Goal: Task Accomplishment & Management: Complete application form

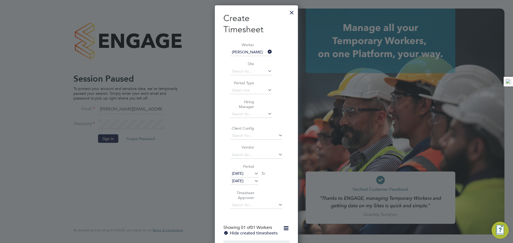
scroll to position [303, 83]
click at [290, 14] on div at bounding box center [292, 11] width 10 height 10
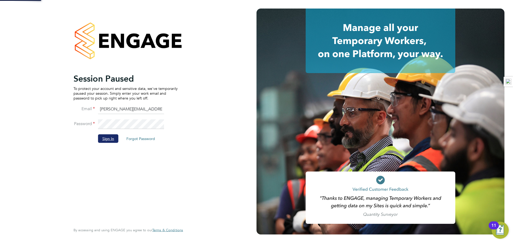
click at [112, 135] on button "Sign In" at bounding box center [108, 138] width 20 height 9
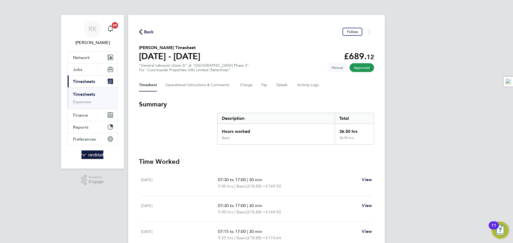
click at [84, 93] on link "Timesheets" at bounding box center [84, 94] width 22 height 5
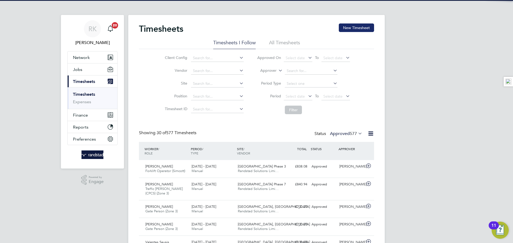
click at [351, 27] on button "New Timesheet" at bounding box center [356, 27] width 35 height 9
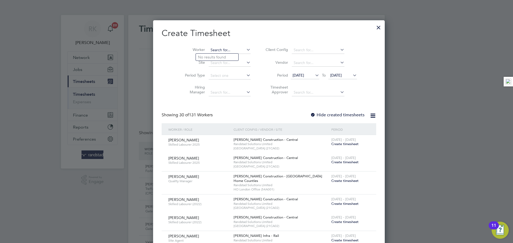
click at [213, 50] on input at bounding box center [230, 49] width 42 height 7
click at [221, 70] on li "[PERSON_NAME] [PERSON_NAME]" at bounding box center [218, 71] width 45 height 7
type input "[PERSON_NAME] [PERSON_NAME]"
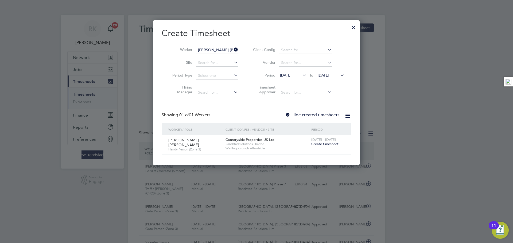
click at [322, 144] on span "Create timesheet" at bounding box center [324, 144] width 27 height 5
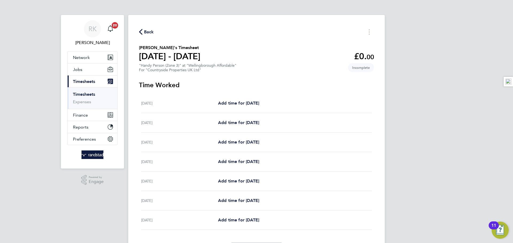
click at [230, 130] on div "[DATE] Add time for [DATE] Add time for [DATE]" at bounding box center [256, 122] width 231 height 19
click at [232, 125] on link "Add time for [DATE]" at bounding box center [238, 123] width 41 height 6
select select "30"
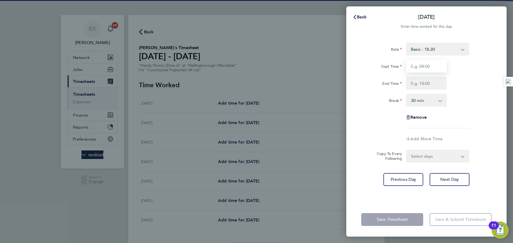
click at [423, 67] on input "Start Time" at bounding box center [426, 66] width 41 height 13
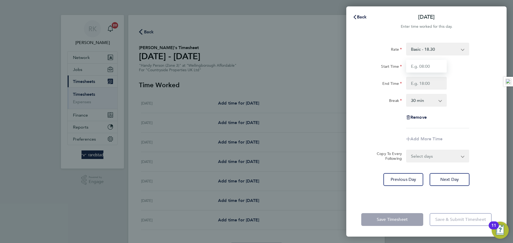
type input "07:00"
click at [423, 81] on input "End Time" at bounding box center [426, 83] width 41 height 13
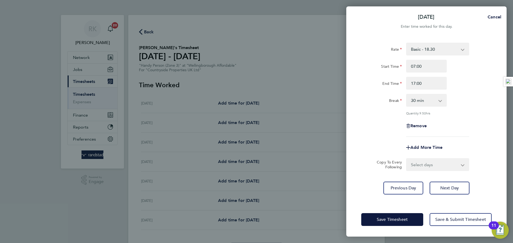
click at [463, 91] on div "Rate Basic - 18.30 Start Time 07:00 End Time 17:00 Break 0 min 15 min 30 min 45…" at bounding box center [426, 90] width 130 height 94
click at [428, 86] on input "17:00" at bounding box center [426, 83] width 41 height 13
type input "17:00"
drag, startPoint x: 424, startPoint y: 64, endPoint x: 375, endPoint y: 63, distance: 49.7
click at [374, 65] on div "Start Time 07:00" at bounding box center [426, 66] width 135 height 13
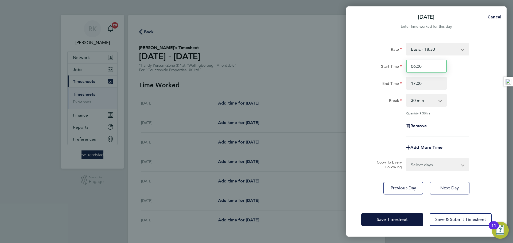
type input "06:00"
drag, startPoint x: 486, startPoint y: 91, endPoint x: 448, endPoint y: 85, distance: 39.4
click at [484, 91] on div "Rate Basic - 18.30 Start Time 06:00 End Time 17:00 Break 0 min 15 min 30 min 45…" at bounding box center [426, 90] width 130 height 94
click at [428, 84] on input "17:00" at bounding box center [426, 83] width 41 height 13
drag, startPoint x: 428, startPoint y: 84, endPoint x: 391, endPoint y: 77, distance: 37.1
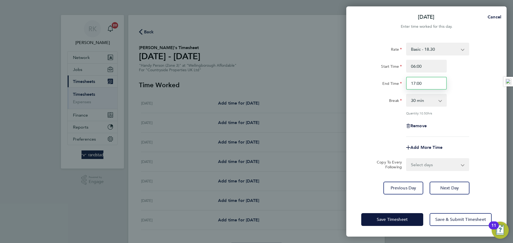
click at [391, 77] on div "End Time 17:00" at bounding box center [426, 83] width 135 height 13
type input "19:00"
click at [449, 161] on select "Select days Day Weekday (Mon-Fri) Weekend (Sat-Sun) [DATE] [DATE] [DATE] [DATE]…" at bounding box center [434, 165] width 56 height 12
select select "WEEKDAY"
click at [406, 159] on select "Select days Day Weekday (Mon-Fri) Weekend (Sat-Sun) [DATE] [DATE] [DATE] [DATE]…" at bounding box center [434, 165] width 56 height 12
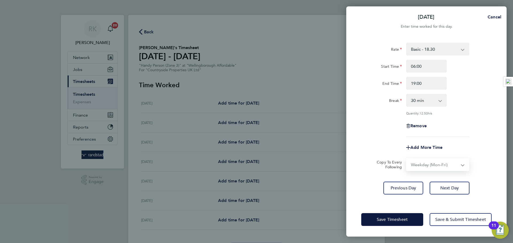
select select "[DATE]"
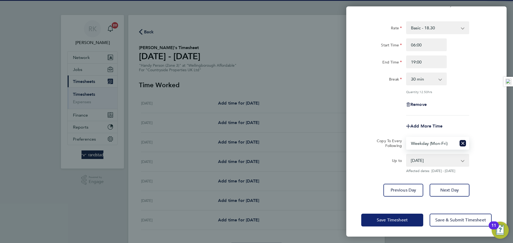
click at [389, 215] on button "Save Timesheet" at bounding box center [392, 220] width 62 height 13
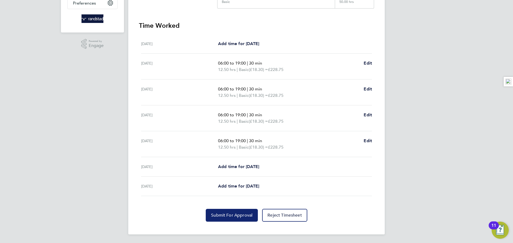
click at [220, 211] on button "Submit For Approval" at bounding box center [232, 215] width 52 height 13
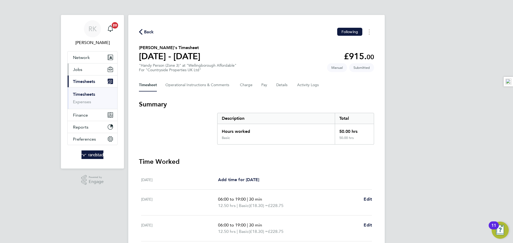
click at [83, 71] on button "Jobs" at bounding box center [93, 70] width 50 height 12
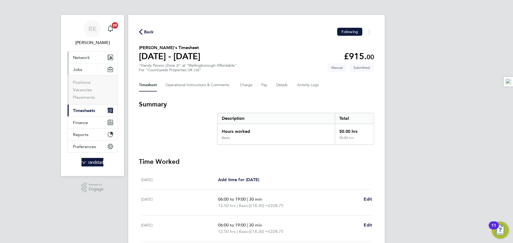
click at [83, 58] on span "Network" at bounding box center [81, 57] width 17 height 5
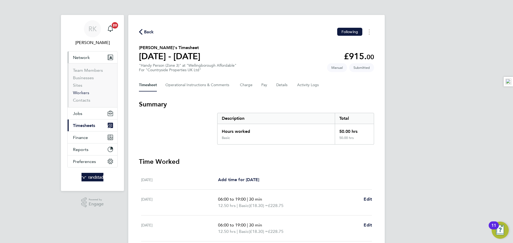
click at [83, 91] on link "Workers" at bounding box center [81, 92] width 16 height 5
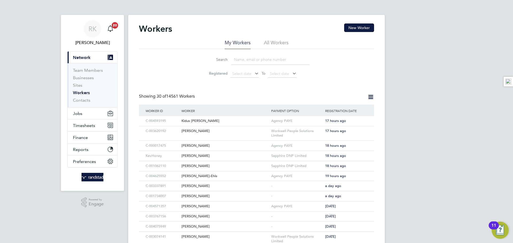
click at [264, 58] on input at bounding box center [270, 59] width 78 height 10
paste input "[EMAIL_ADDRESS][DOMAIN_NAME]"
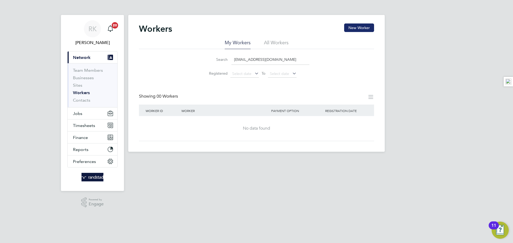
type input "[EMAIL_ADDRESS][DOMAIN_NAME]"
click at [357, 28] on button "New Worker" at bounding box center [359, 27] width 30 height 9
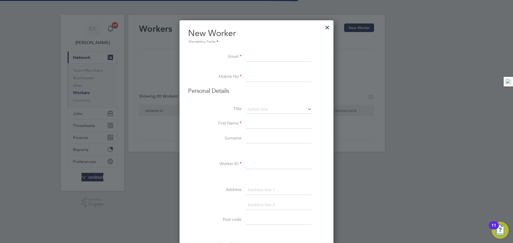
scroll to position [479, 154]
paste input "[EMAIL_ADDRESS][DOMAIN_NAME]"
type input "[EMAIL_ADDRESS][DOMAIN_NAME]"
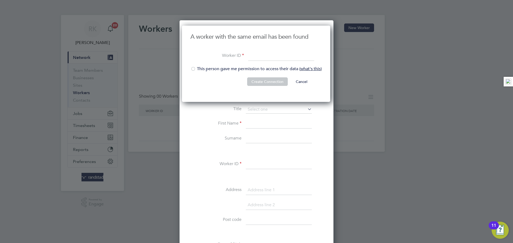
scroll to position [77, 149]
drag, startPoint x: 264, startPoint y: 57, endPoint x: 228, endPoint y: 68, distance: 37.3
click at [263, 57] on input at bounding box center [281, 57] width 66 height 10
paste input "C-001026009"
type input "C-001026009"
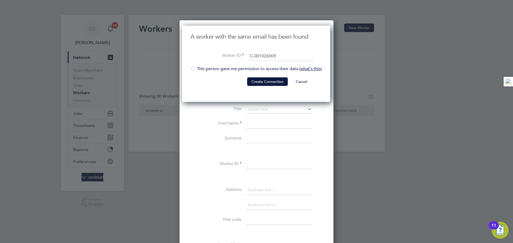
click at [202, 70] on li "This person gave me permission to access their data ( what's this )" at bounding box center [255, 71] width 131 height 11
click at [262, 85] on button "Create Connection" at bounding box center [267, 81] width 41 height 9
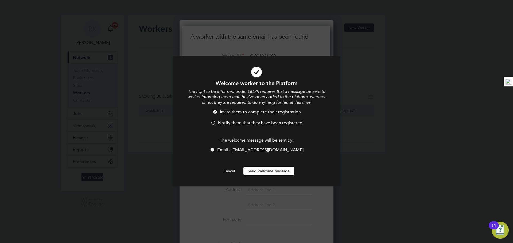
click at [222, 124] on span "Notify them that they have been registered" at bounding box center [260, 122] width 84 height 5
click at [260, 170] on button "Send Welcome Message" at bounding box center [268, 171] width 50 height 9
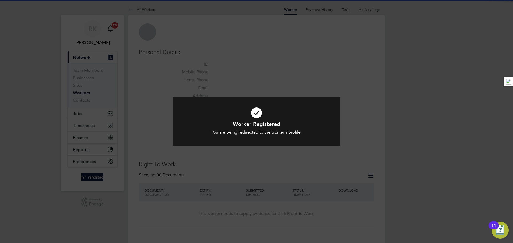
click at [259, 73] on div "Worker Registered You are being redirected to the worker's profile. Cancel Okay" at bounding box center [256, 121] width 513 height 243
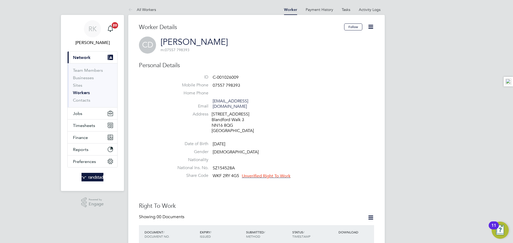
click at [374, 26] on icon at bounding box center [370, 26] width 7 height 7
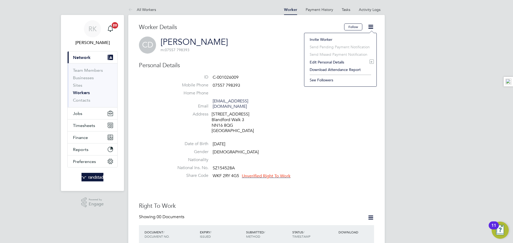
click at [327, 61] on li "Edit Personal Details e" at bounding box center [340, 61] width 67 height 7
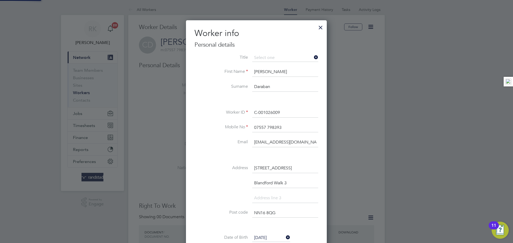
scroll to position [317, 141]
click at [265, 67] on li "Mr" at bounding box center [285, 65] width 66 height 7
type input "Mr"
click at [293, 101] on li at bounding box center [256, 100] width 124 height 6
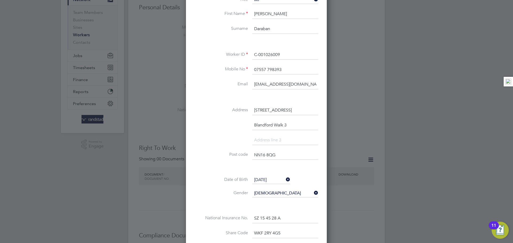
scroll to position [59, 0]
drag, startPoint x: 293, startPoint y: 109, endPoint x: 245, endPoint y: 106, distance: 47.9
click at [245, 106] on li "Address [STREET_ADDRESS]" at bounding box center [256, 112] width 124 height 15
click at [287, 110] on input "[STREET_ADDRESS]" at bounding box center [285, 110] width 66 height 10
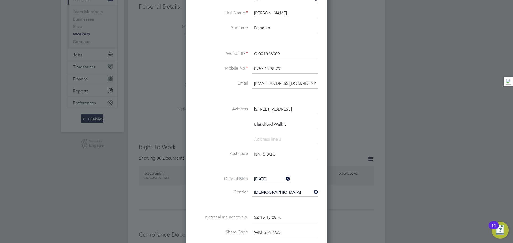
click at [287, 110] on input "[STREET_ADDRESS]" at bounding box center [285, 110] width 66 height 10
paste input "[STREET_ADDRESS][PERSON_NAME]"
type input "[STREET_ADDRESS][PERSON_NAME]"
click at [266, 125] on input "Blandford Walk 3" at bounding box center [285, 125] width 66 height 10
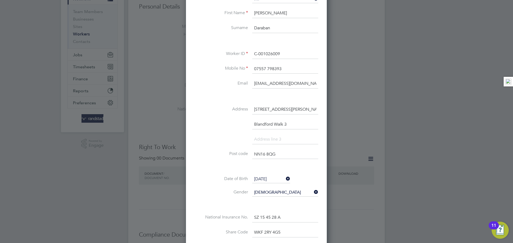
click at [266, 125] on input "Blandford Walk 3" at bounding box center [285, 125] width 66 height 10
paste input "Corby"
type input "Corby"
drag, startPoint x: 281, startPoint y: 154, endPoint x: 228, endPoint y: 154, distance: 52.9
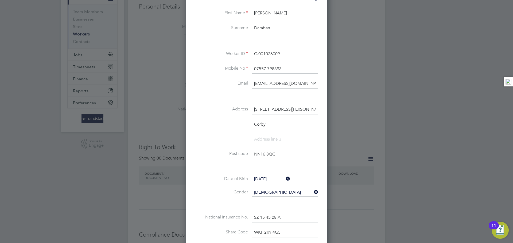
click at [228, 154] on li "Post code NN16 8QG" at bounding box center [256, 157] width 124 height 15
paste input "8 0RY"
type input "NN18 0RY"
click at [276, 139] on input at bounding box center [285, 140] width 66 height 10
type input "[GEOGRAPHIC_DATA]"
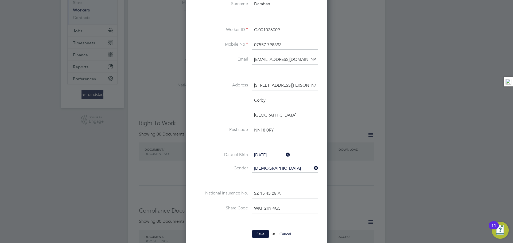
scroll to position [108, 0]
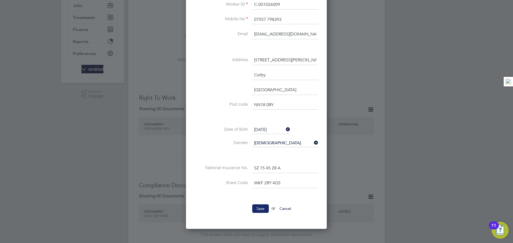
click at [261, 210] on button "Save" at bounding box center [260, 209] width 17 height 9
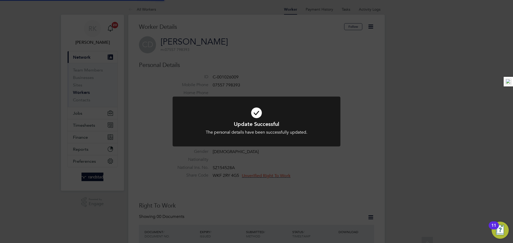
scroll to position [0, 0]
click at [343, 179] on div "Update Successful The personal details have been successfully updated. Cancel O…" at bounding box center [256, 121] width 513 height 243
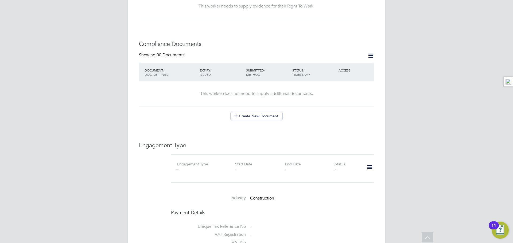
scroll to position [262, 0]
click at [369, 160] on icon at bounding box center [369, 166] width 9 height 12
click at [327, 176] on li "Add Engagement Type" at bounding box center [342, 177] width 61 height 7
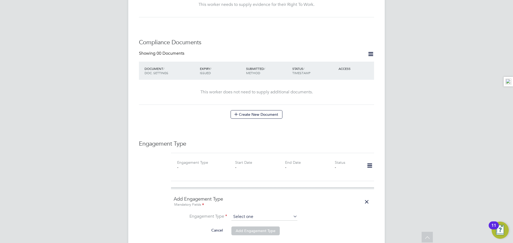
click at [259, 213] on input at bounding box center [264, 216] width 66 height 7
click at [253, 234] on li "Umbrella" at bounding box center [264, 237] width 66 height 8
type input "Umbrella"
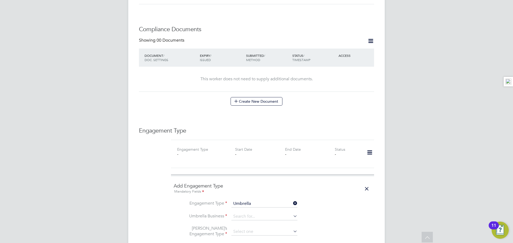
scroll to position [284, 0]
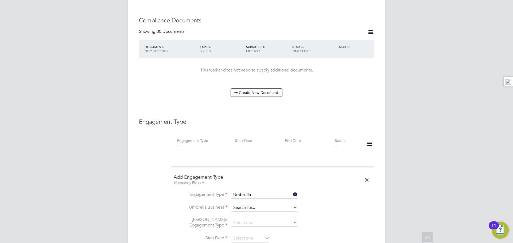
click at [252, 204] on input at bounding box center [264, 207] width 66 height 7
click at [265, 206] on li "Workwell People Solutions Limited" at bounding box center [267, 205] width 72 height 8
type input "Workwell People Solutions Limited"
click at [248, 219] on input at bounding box center [264, 222] width 66 height 7
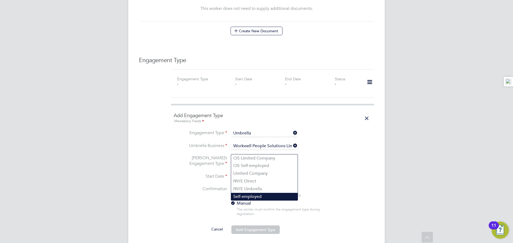
scroll to position [363, 0]
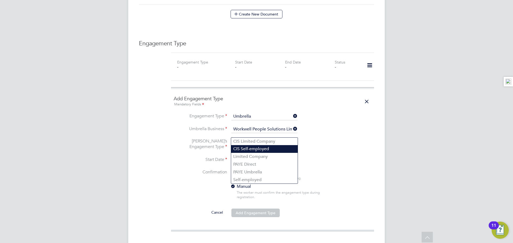
click at [269, 150] on li "CIS Self-employed" at bounding box center [264, 149] width 66 height 8
type input "CIS Self-employed"
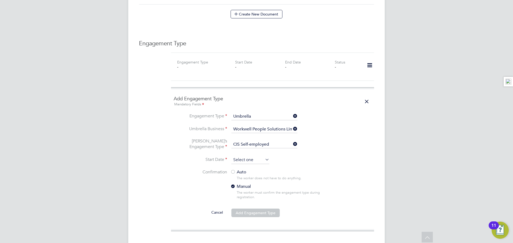
click at [250, 156] on input at bounding box center [250, 160] width 38 height 8
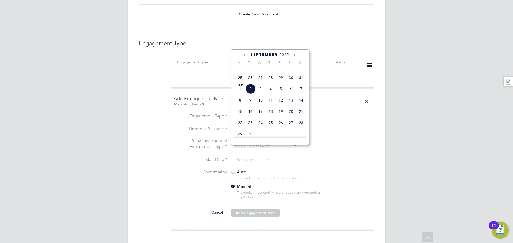
click at [242, 94] on span "[DATE]" at bounding box center [240, 89] width 10 height 10
type input "[DATE]"
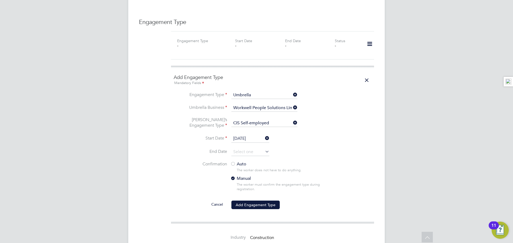
scroll to position [386, 0]
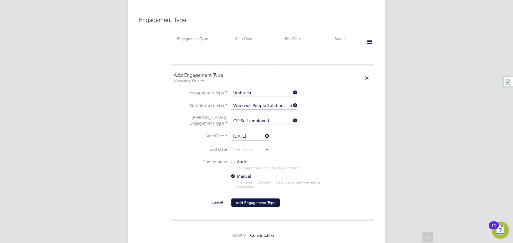
click at [234, 160] on div at bounding box center [232, 162] width 5 height 5
click at [261, 199] on button "Add Engagement Type" at bounding box center [255, 203] width 48 height 9
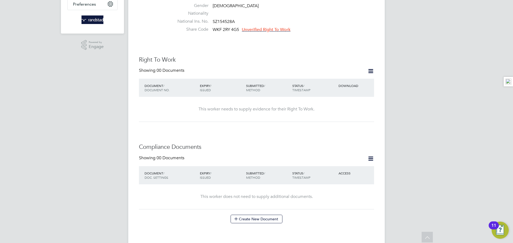
scroll to position [162, 0]
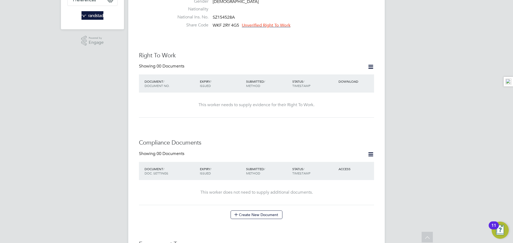
click at [373, 151] on icon at bounding box center [370, 154] width 7 height 7
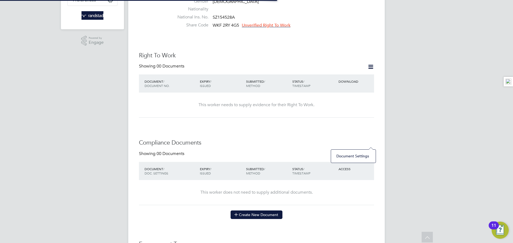
click at [262, 211] on button "Create New Document" at bounding box center [256, 215] width 52 height 9
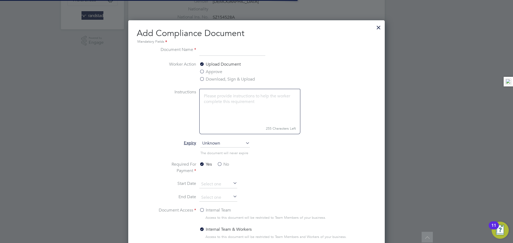
scroll to position [280, 257]
drag, startPoint x: 379, startPoint y: 27, endPoint x: 365, endPoint y: 41, distance: 20.6
click at [379, 27] on div at bounding box center [379, 26] width 10 height 10
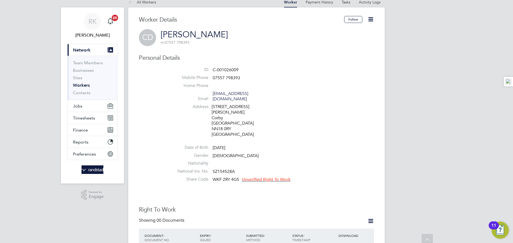
scroll to position [0, 0]
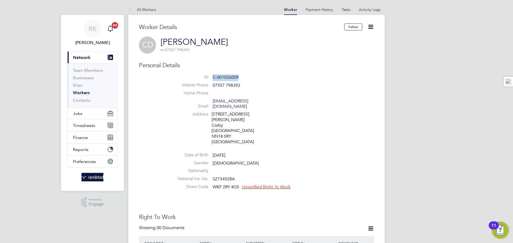
drag, startPoint x: 239, startPoint y: 79, endPoint x: 213, endPoint y: 78, distance: 26.5
click at [213, 78] on li "ID C-001026009" at bounding box center [272, 78] width 203 height 8
copy span "C-001026009"
click at [83, 112] on button "Jobs" at bounding box center [93, 114] width 50 height 12
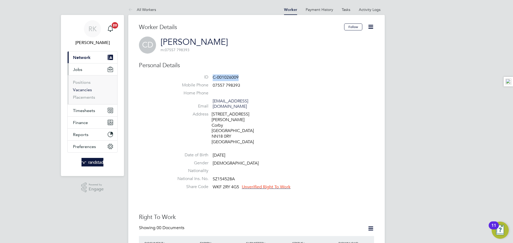
click at [87, 90] on link "Vacancies" at bounding box center [82, 89] width 19 height 5
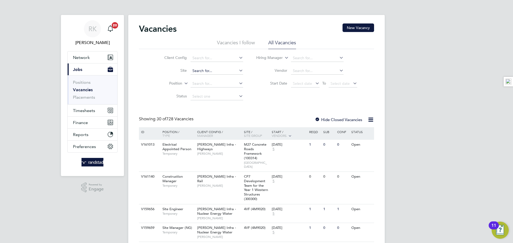
click at [211, 70] on input at bounding box center [216, 70] width 53 height 7
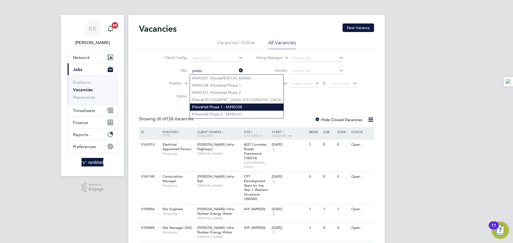
type input "[GEOGRAPHIC_DATA], [GEOGRAPHIC_DATA]"
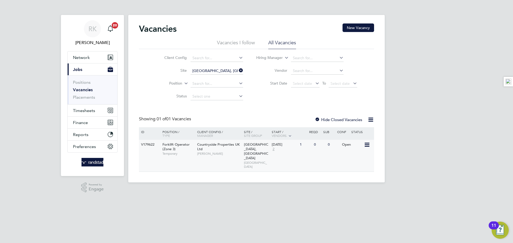
click at [300, 147] on div "1" at bounding box center [305, 145] width 14 height 10
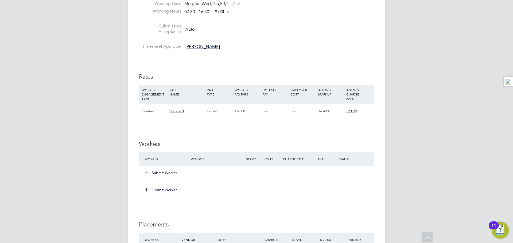
scroll to position [357, 0]
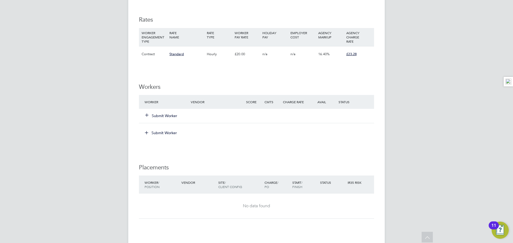
click at [149, 115] on icon at bounding box center [147, 115] width 4 height 4
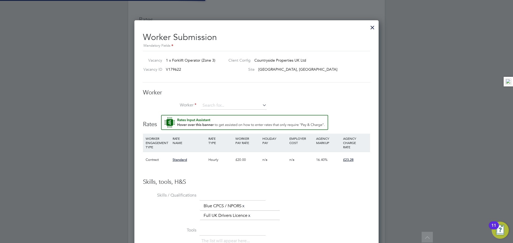
scroll to position [339, 244]
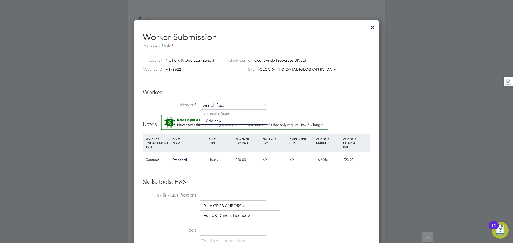
paste input "C-001026009"
click at [228, 113] on li "Claudiu Daraban ( C-001026009 )" at bounding box center [233, 113] width 66 height 7
type input "Claudiu Daraban (C-001026009)"
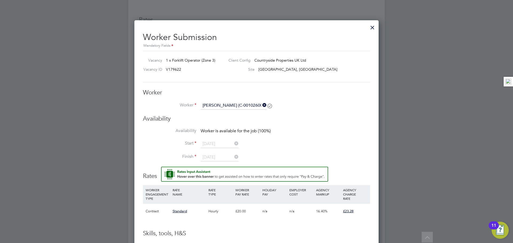
scroll to position [450, 244]
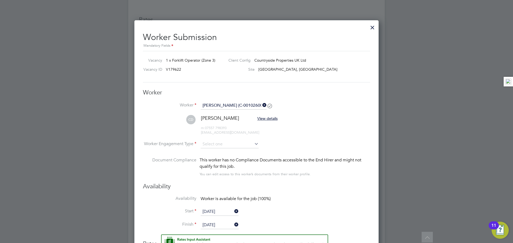
type input "15 Nov 2025"
click at [212, 145] on input at bounding box center [230, 145] width 58 height 8
click at [220, 151] on li "Contract" at bounding box center [229, 152] width 58 height 7
type input "Contract"
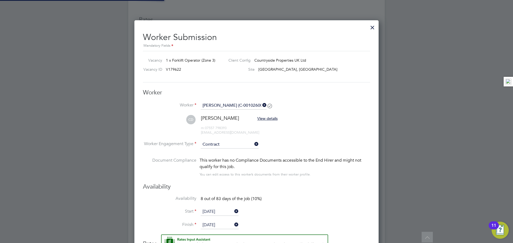
scroll to position [472, 244]
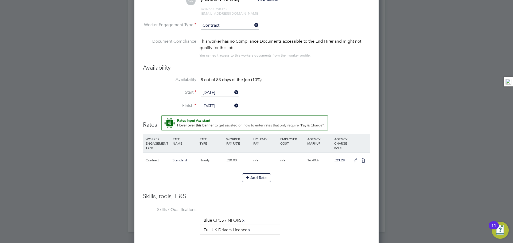
click at [219, 93] on input "15 Nov 2025" at bounding box center [220, 93] width 38 height 8
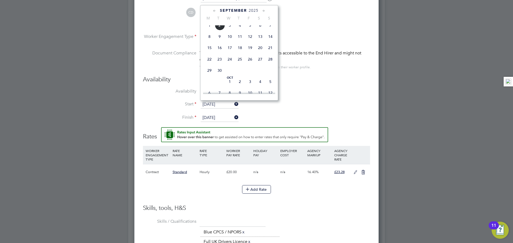
click at [210, 28] on span "[DATE]" at bounding box center [209, 25] width 10 height 10
type input "[DATE]"
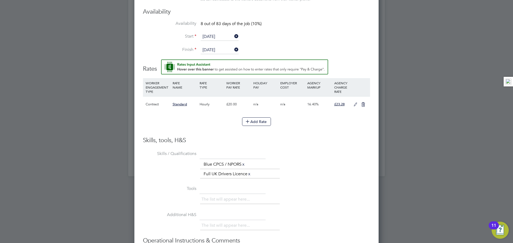
click at [384, 53] on div at bounding box center [256, 121] width 513 height 243
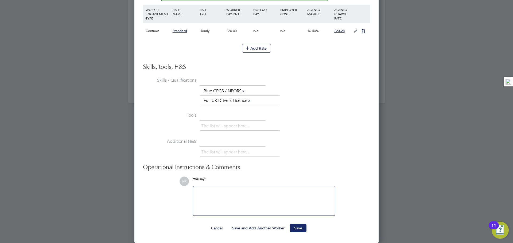
click at [302, 226] on button "Save" at bounding box center [298, 228] width 17 height 9
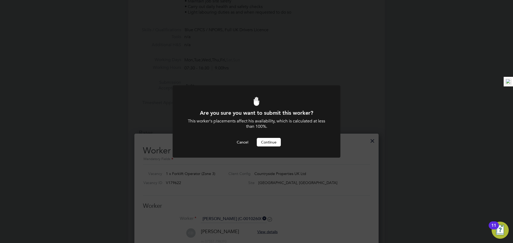
click at [268, 140] on button "Continue" at bounding box center [269, 142] width 24 height 9
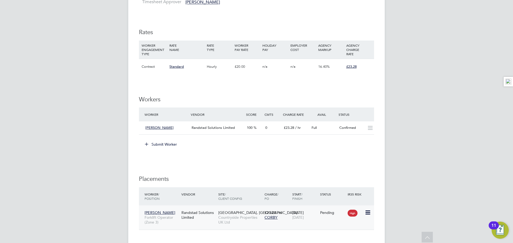
click at [370, 211] on icon at bounding box center [366, 213] width 5 height 6
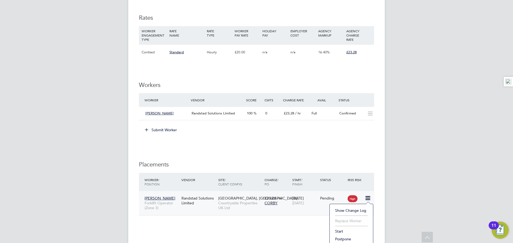
scroll to position [365, 0]
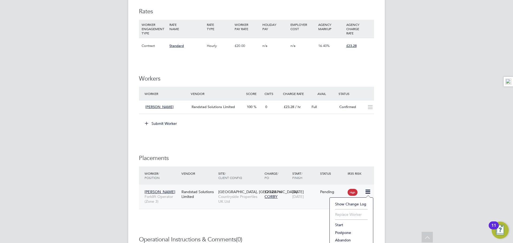
click at [342, 224] on li "Start" at bounding box center [351, 224] width 38 height 7
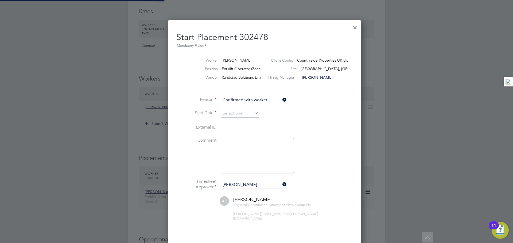
scroll to position [3, 3]
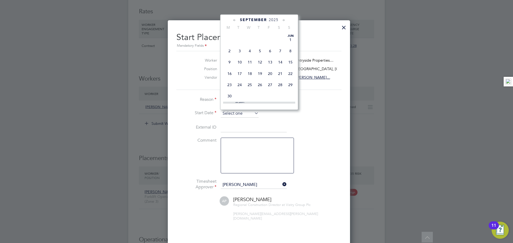
click at [241, 115] on input at bounding box center [240, 114] width 38 height 8
click at [229, 52] on span "Sep" at bounding box center [229, 50] width 10 height 3
type input "[DATE]"
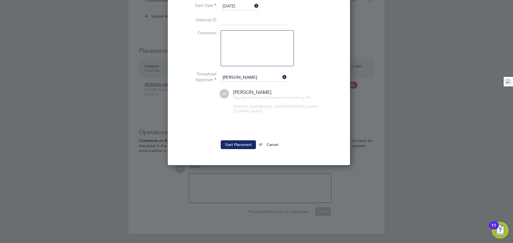
click at [233, 144] on button "Start Placement" at bounding box center [238, 144] width 35 height 9
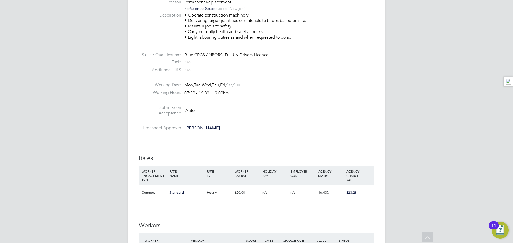
scroll to position [109, 0]
